Goal: Check status: Check status

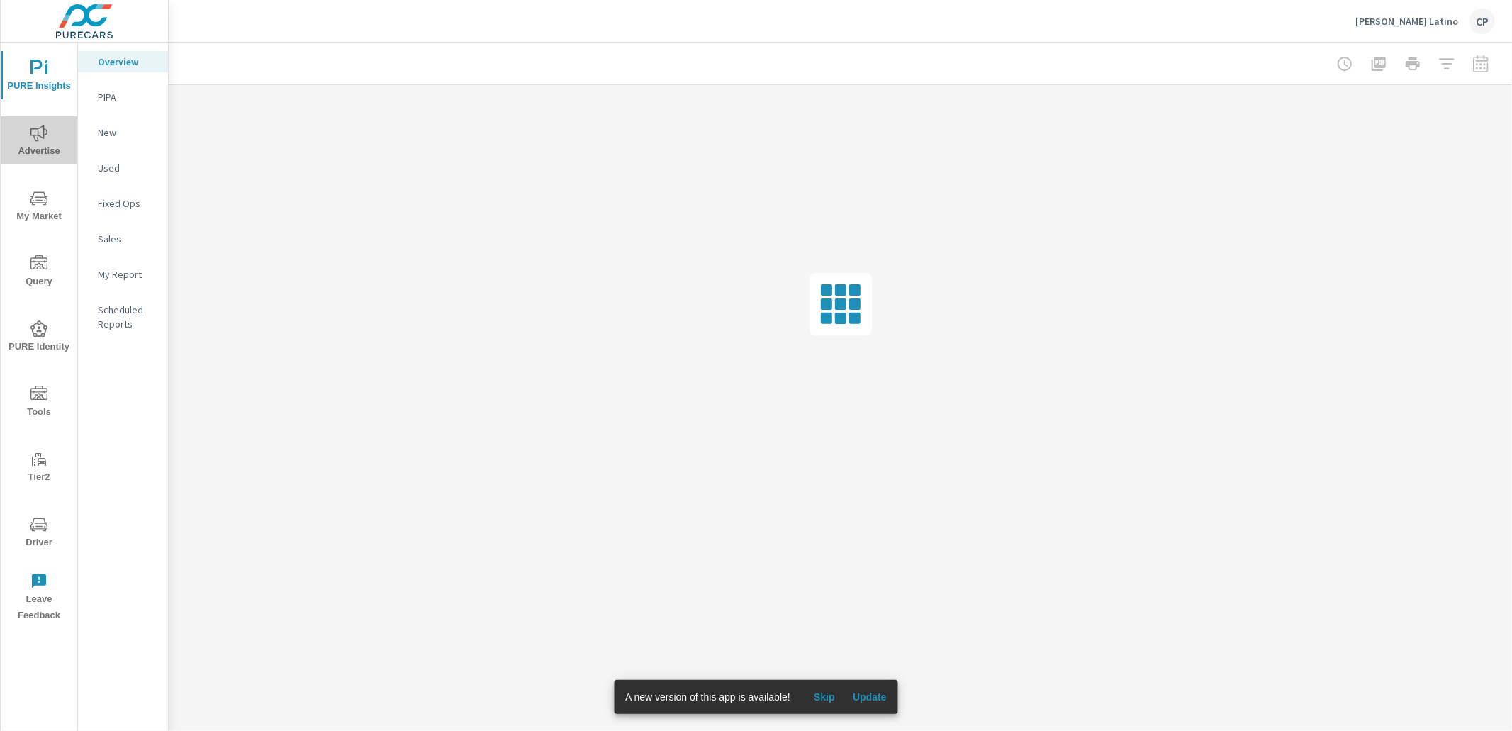
click at [38, 140] on icon "nav menu" at bounding box center [38, 133] width 17 height 17
click at [37, 139] on icon "nav menu" at bounding box center [38, 133] width 17 height 17
click at [114, 100] on p "Search" at bounding box center [127, 97] width 59 height 14
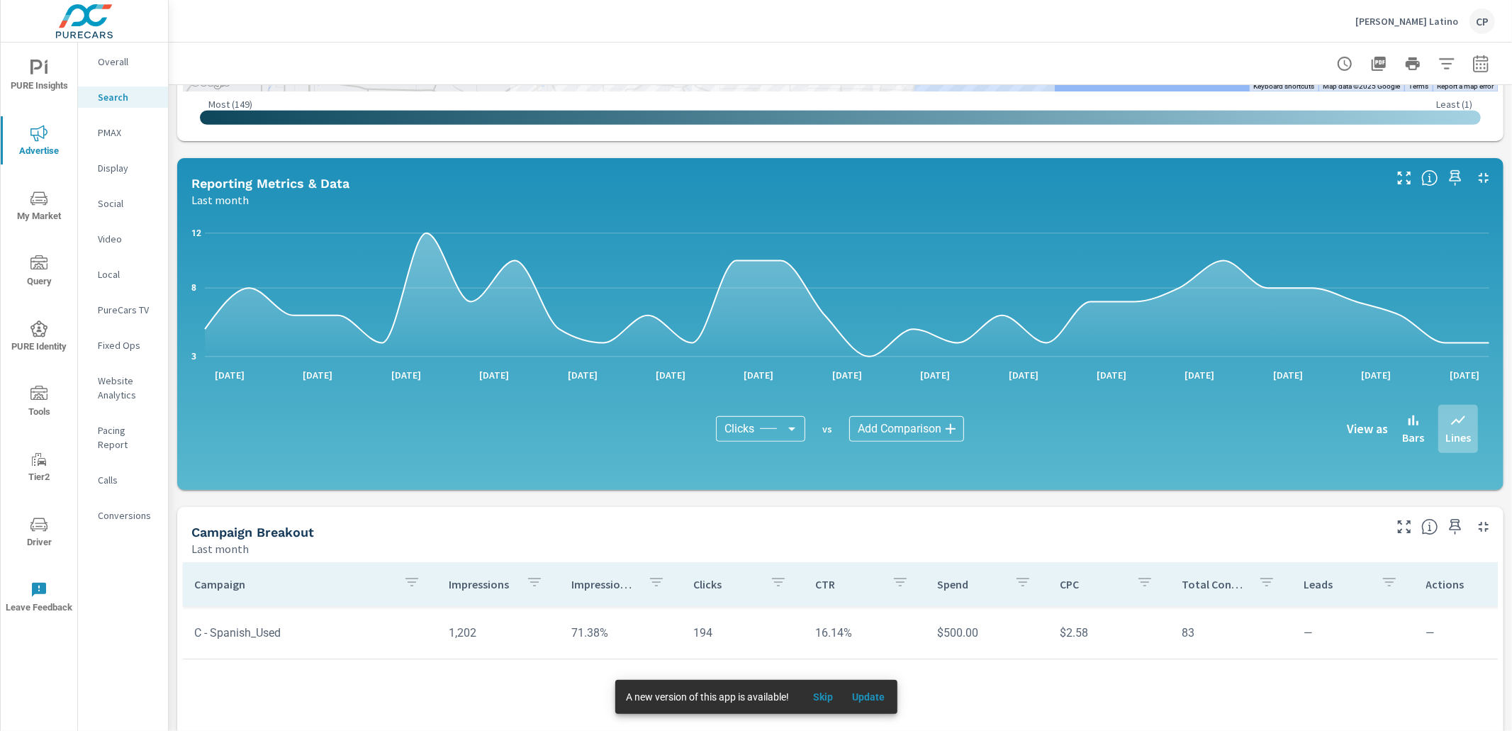
scroll to position [865, 0]
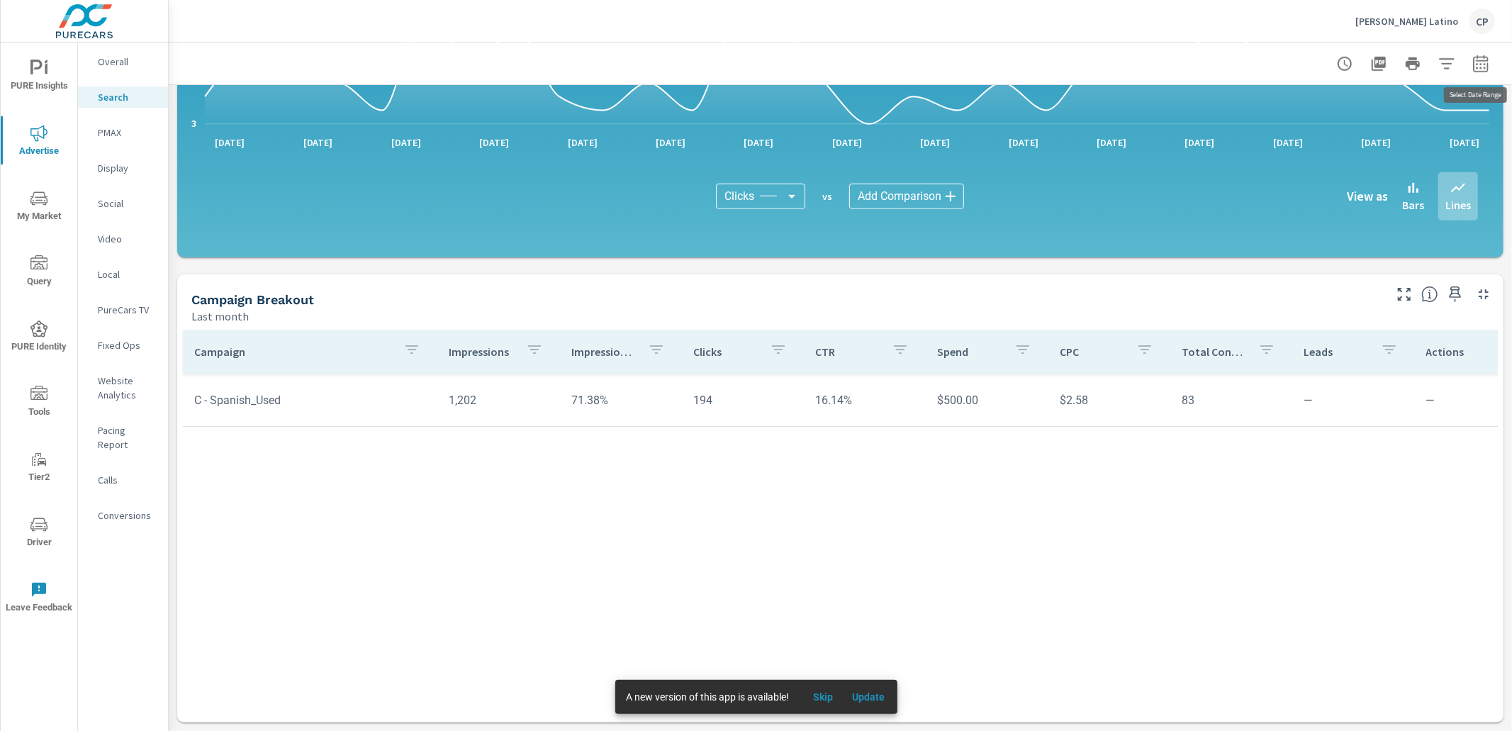
click at [1475, 62] on icon "button" at bounding box center [1480, 63] width 17 height 17
select select "Last month"
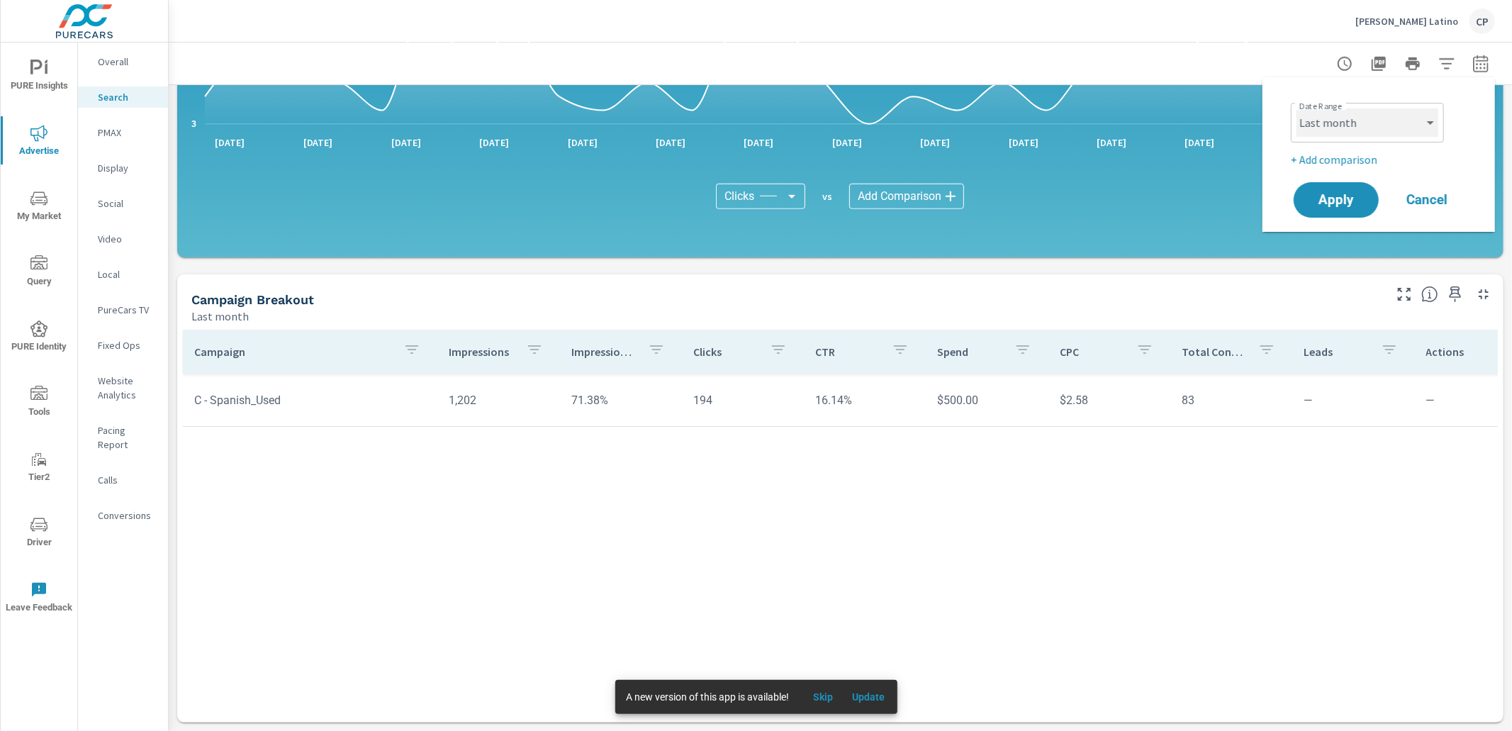
click at [1426, 126] on select "Custom [DATE] Last week Last 7 days Last 14 days Last 30 days Last 45 days Last…" at bounding box center [1367, 122] width 142 height 28
click at [1350, 154] on p "+ Add comparison" at bounding box center [1380, 159] width 181 height 17
select select "Previous period"
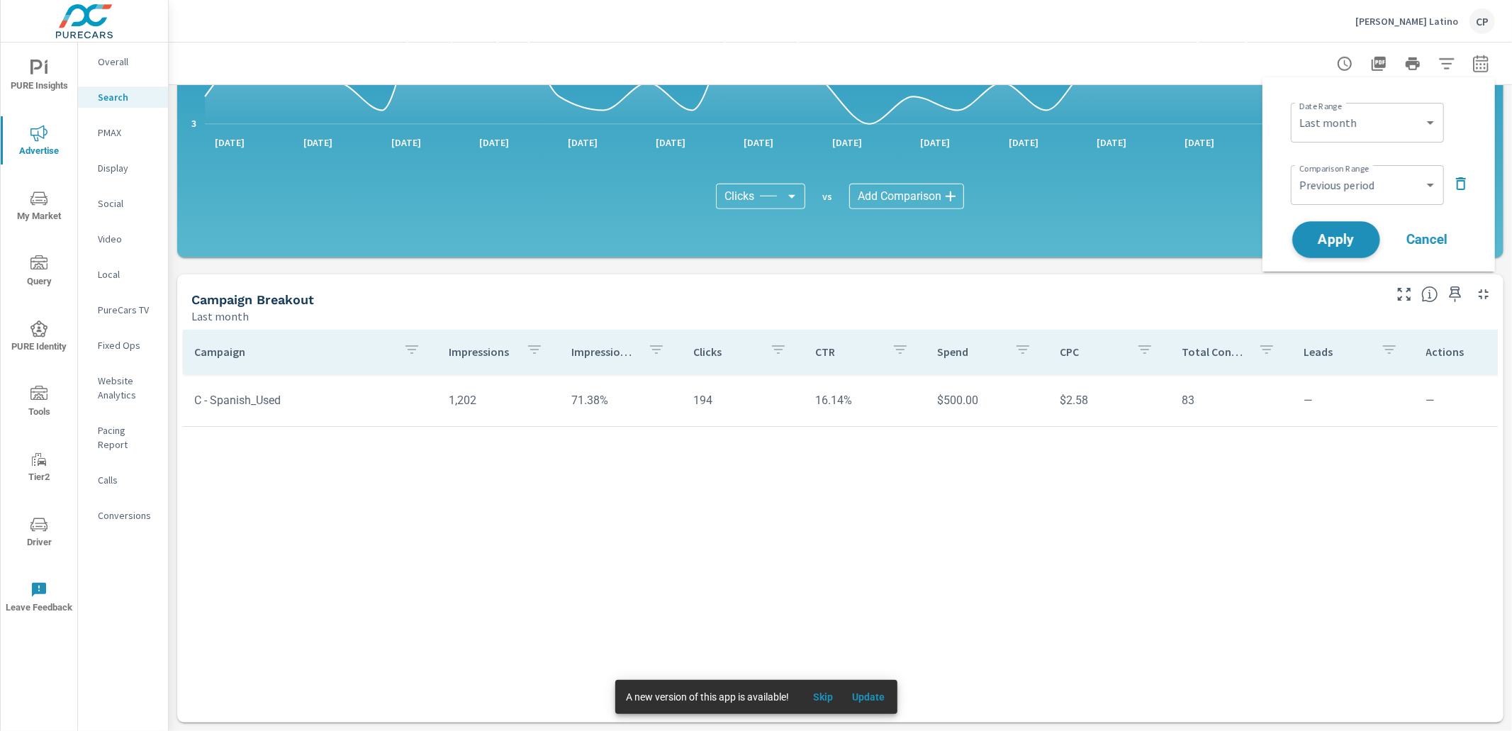
click at [1346, 235] on span "Apply" at bounding box center [1336, 239] width 58 height 13
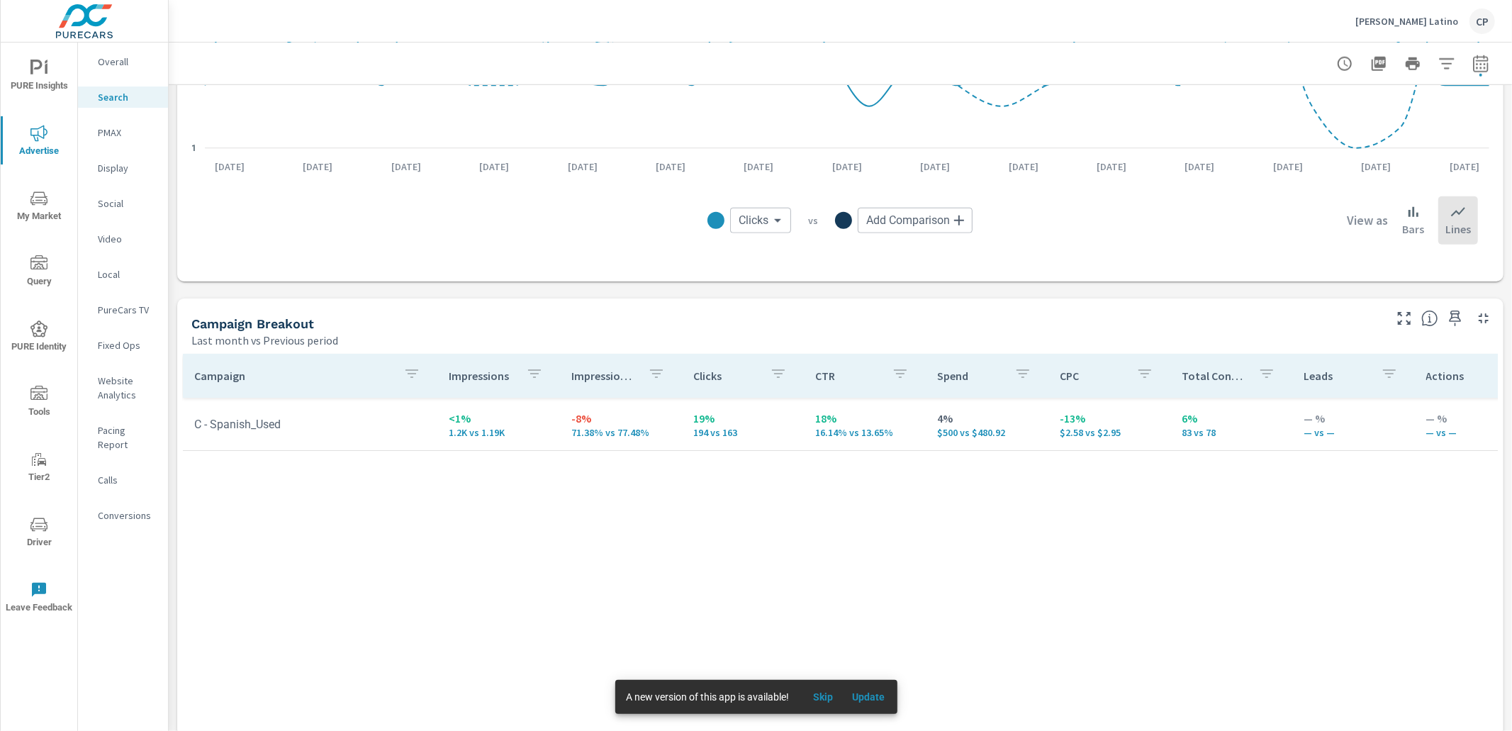
scroll to position [1160, 0]
